Goal: Information Seeking & Learning: Learn about a topic

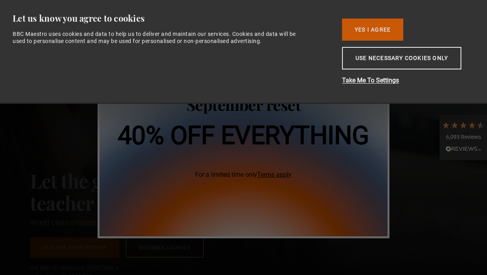
click at [373, 29] on button "Yes I Agree" at bounding box center [372, 30] width 61 height 22
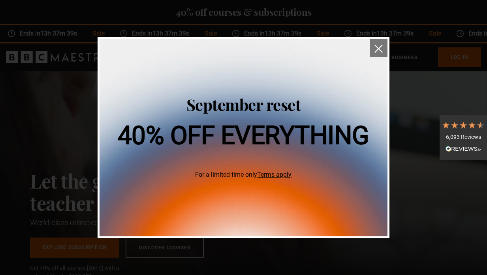
click at [376, 50] on img "close" at bounding box center [378, 49] width 8 height 8
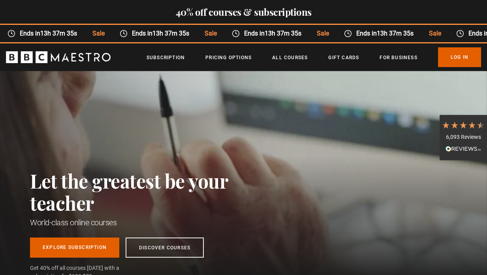
scroll to position [0, 96]
click at [278, 62] on ul "Subscription Pricing Options All Courses Gift Cards For business Already have a…" at bounding box center [313, 57] width 334 height 20
click at [283, 59] on link "All Courses" at bounding box center [290, 58] width 36 height 8
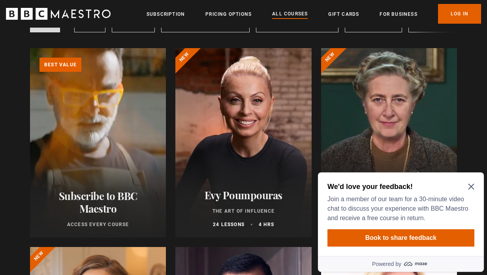
scroll to position [192, 0]
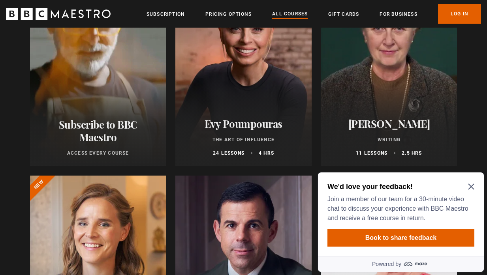
click at [469, 189] on icon "Close Maze Prompt" at bounding box center [471, 187] width 6 height 6
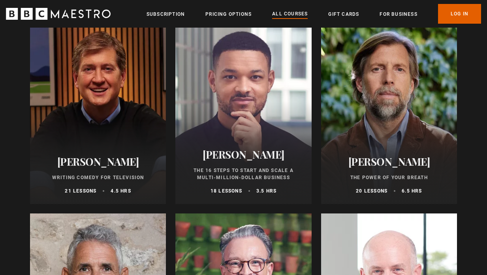
scroll to position [951, 0]
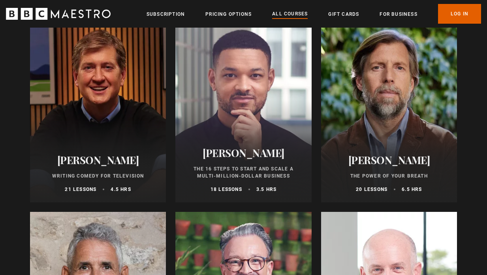
click at [95, 136] on div at bounding box center [98, 107] width 136 height 189
